Goal: Information Seeking & Learning: Understand process/instructions

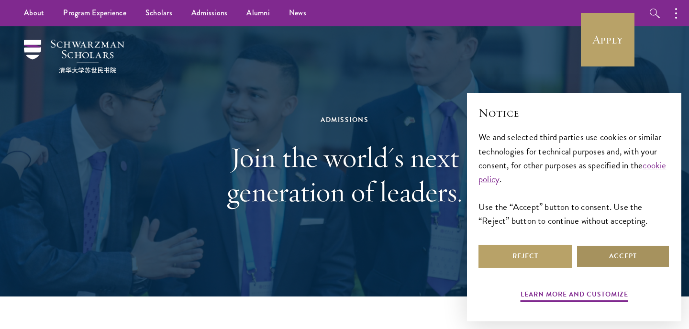
click at [587, 252] on button "Accept" at bounding box center [623, 256] width 94 height 23
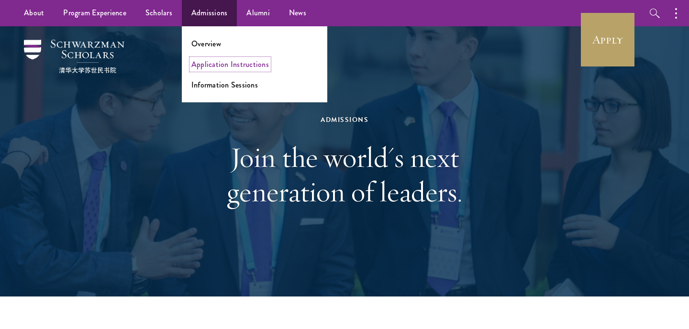
click at [212, 65] on link "Application Instructions" at bounding box center [229, 64] width 77 height 11
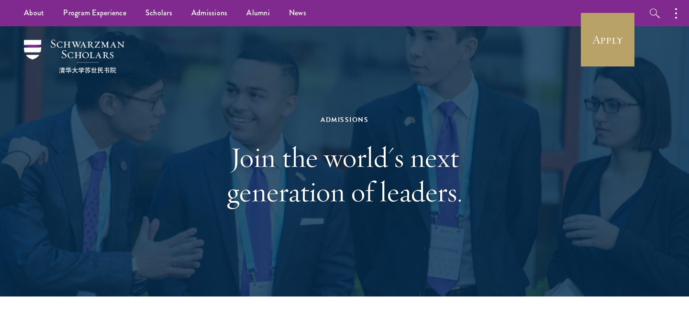
click at [80, 149] on div "Admissions Join the world's next generation of leaders." at bounding box center [344, 161] width 593 height 270
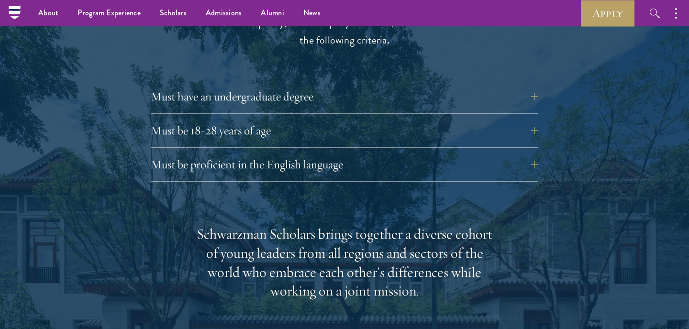
scroll to position [1336, 0]
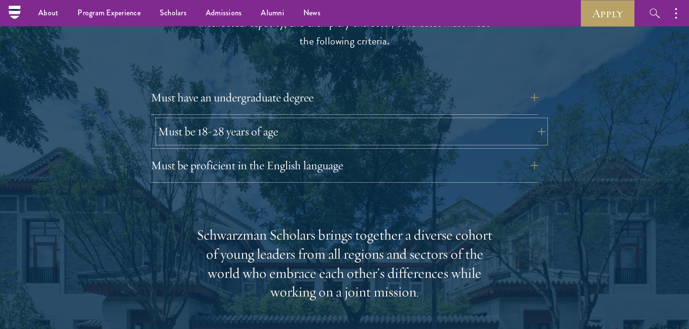
click at [279, 120] on button "Must be 18-28 years of age" at bounding box center [351, 131] width 387 height 23
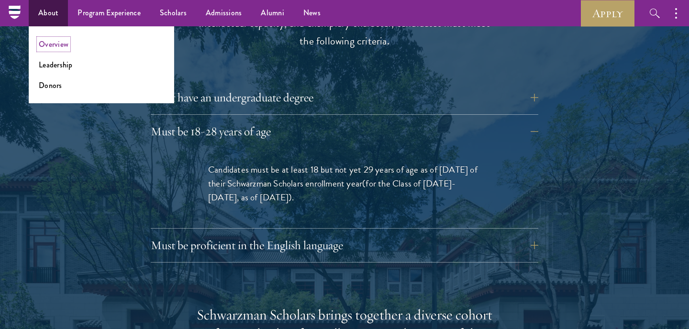
click at [61, 46] on link "Overview" at bounding box center [54, 44] width 30 height 11
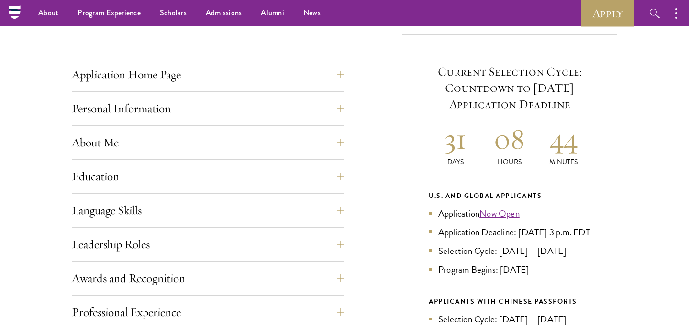
scroll to position [351, 0]
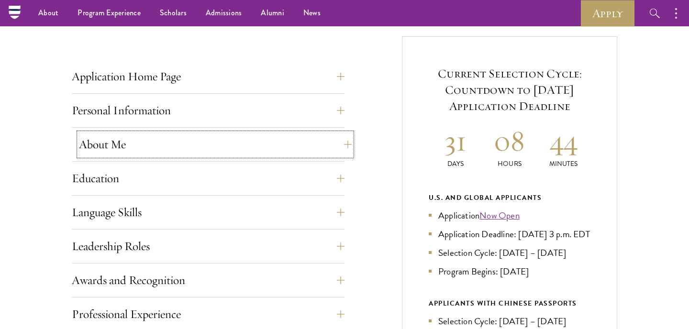
click at [344, 144] on button "About Me" at bounding box center [215, 144] width 273 height 23
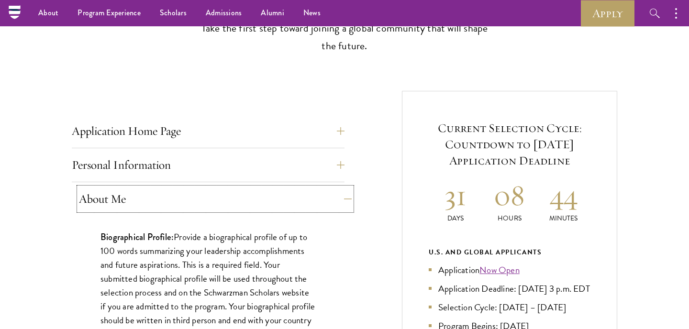
scroll to position [288, 0]
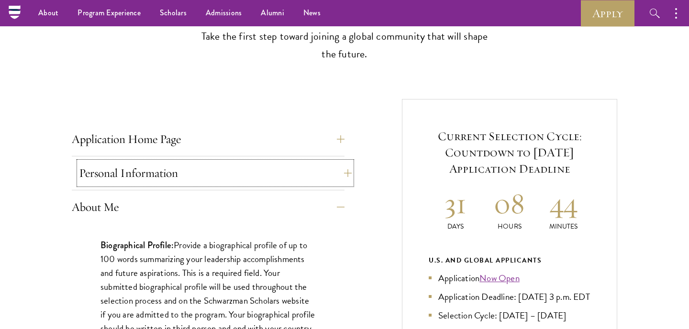
click at [340, 171] on button "Personal Information" at bounding box center [215, 173] width 273 height 23
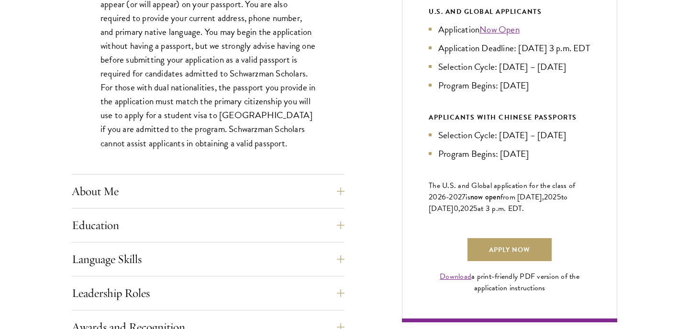
scroll to position [546, 0]
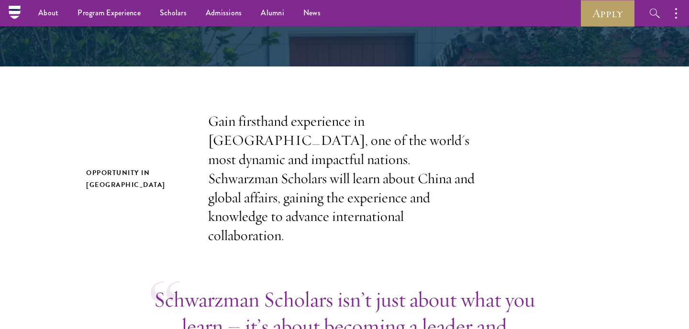
scroll to position [107, 0]
